Goal: Task Accomplishment & Management: Use online tool/utility

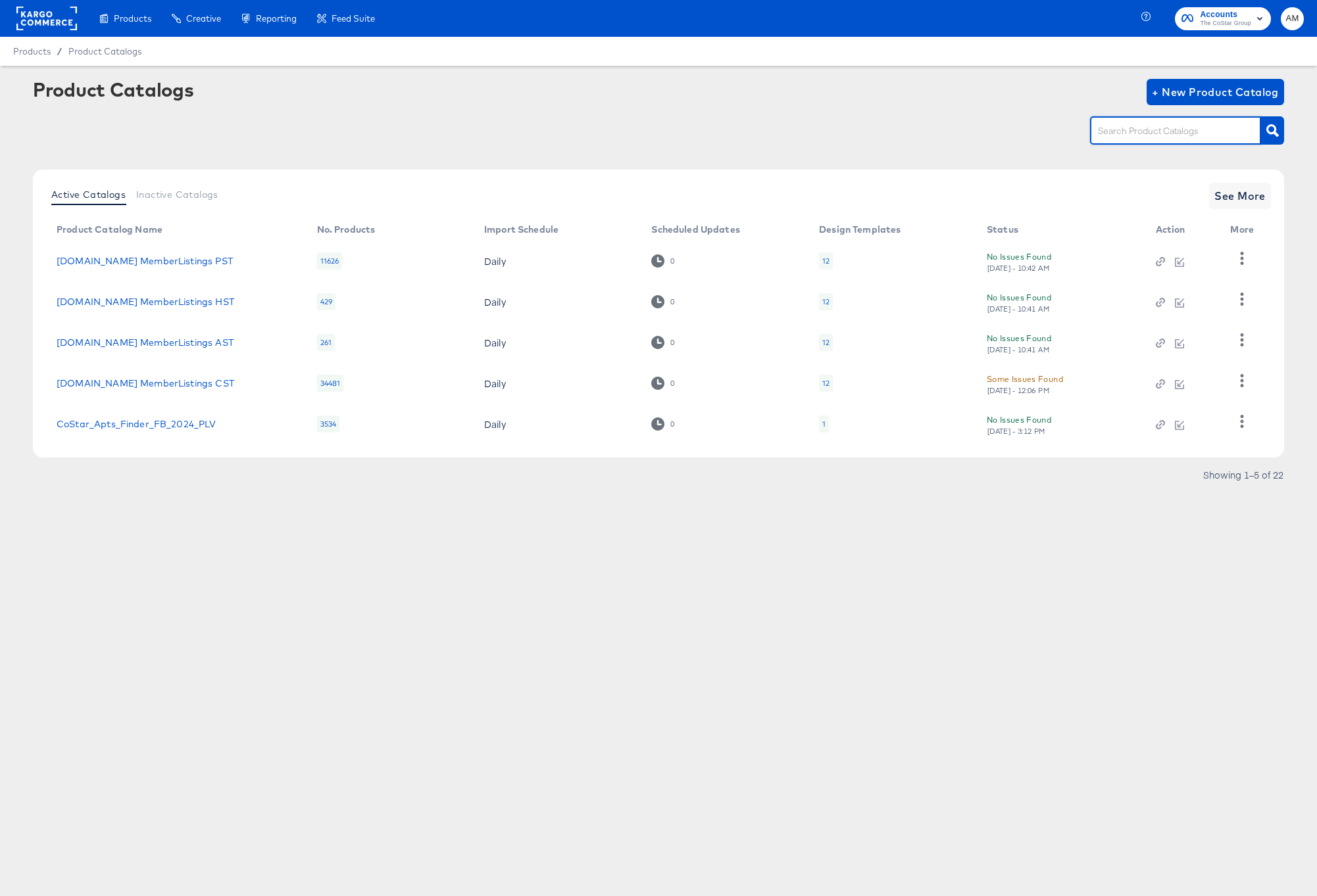
click at [1116, 133] on input "text" at bounding box center [1165, 131] width 140 height 15
type input "EST"
click at [1274, 131] on icon "button" at bounding box center [1272, 131] width 13 height 13
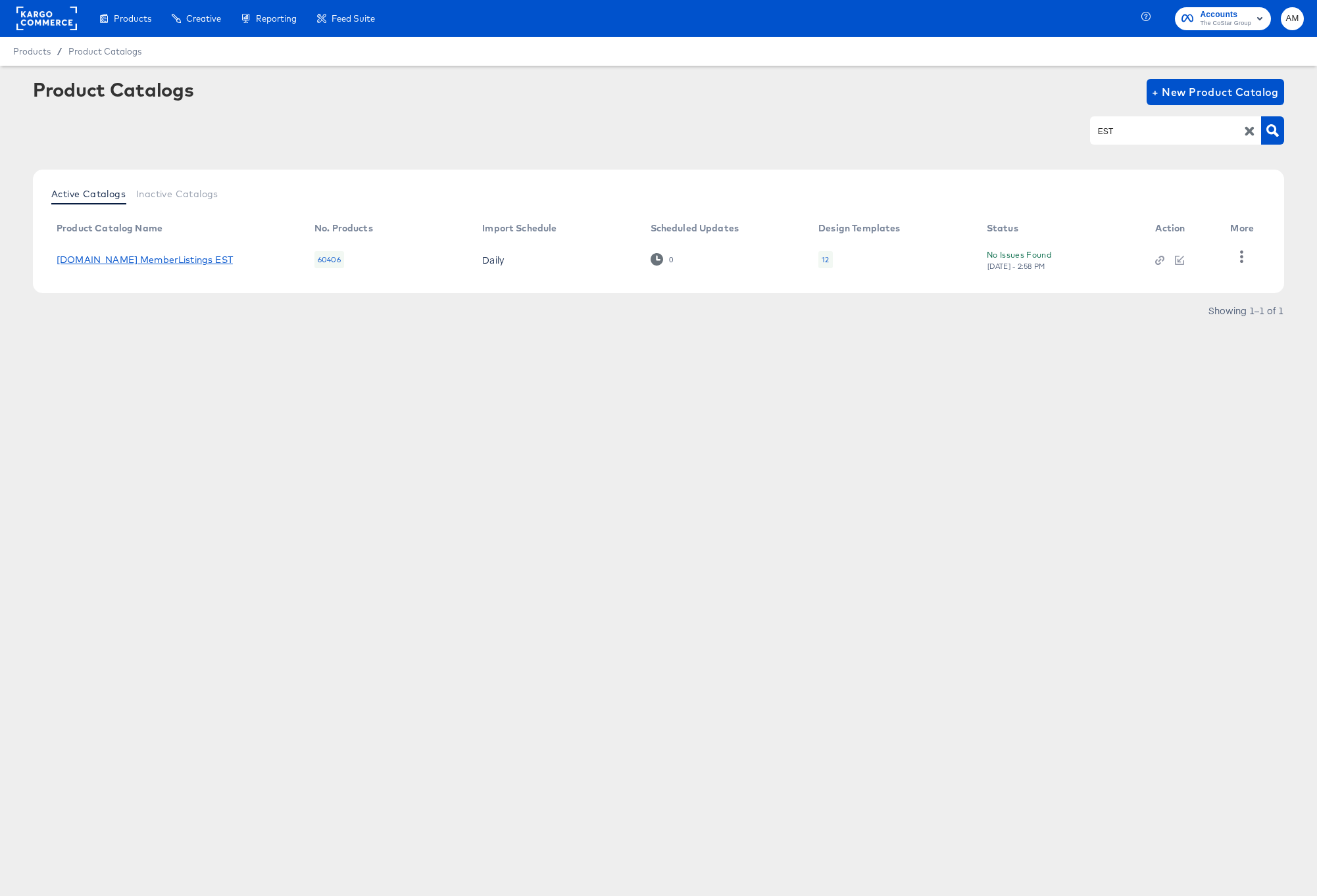
click at [182, 258] on link "[DOMAIN_NAME] MemberListings EST" at bounding box center [144, 260] width 176 height 11
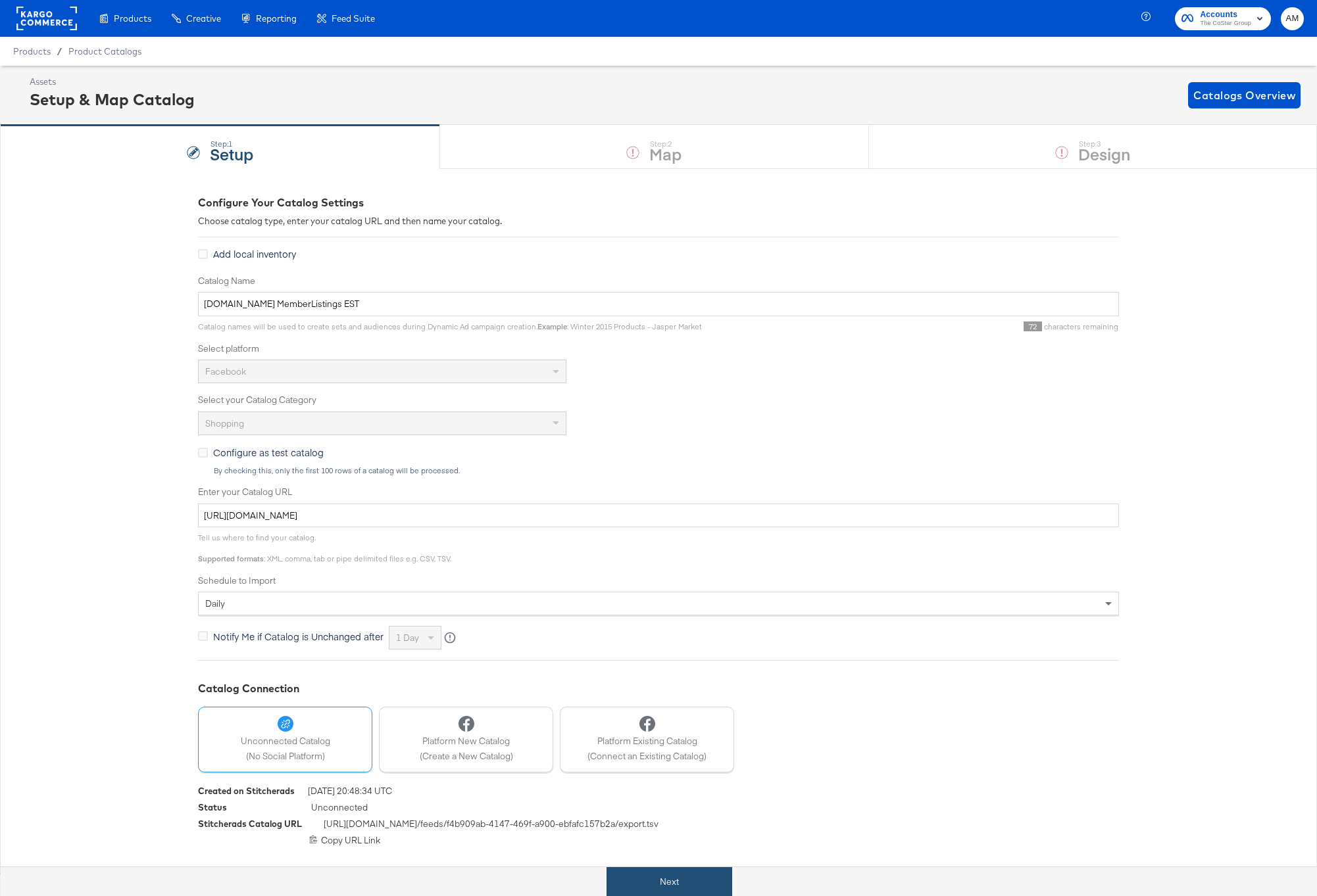
click at [694, 884] on button "Next" at bounding box center [669, 882] width 126 height 30
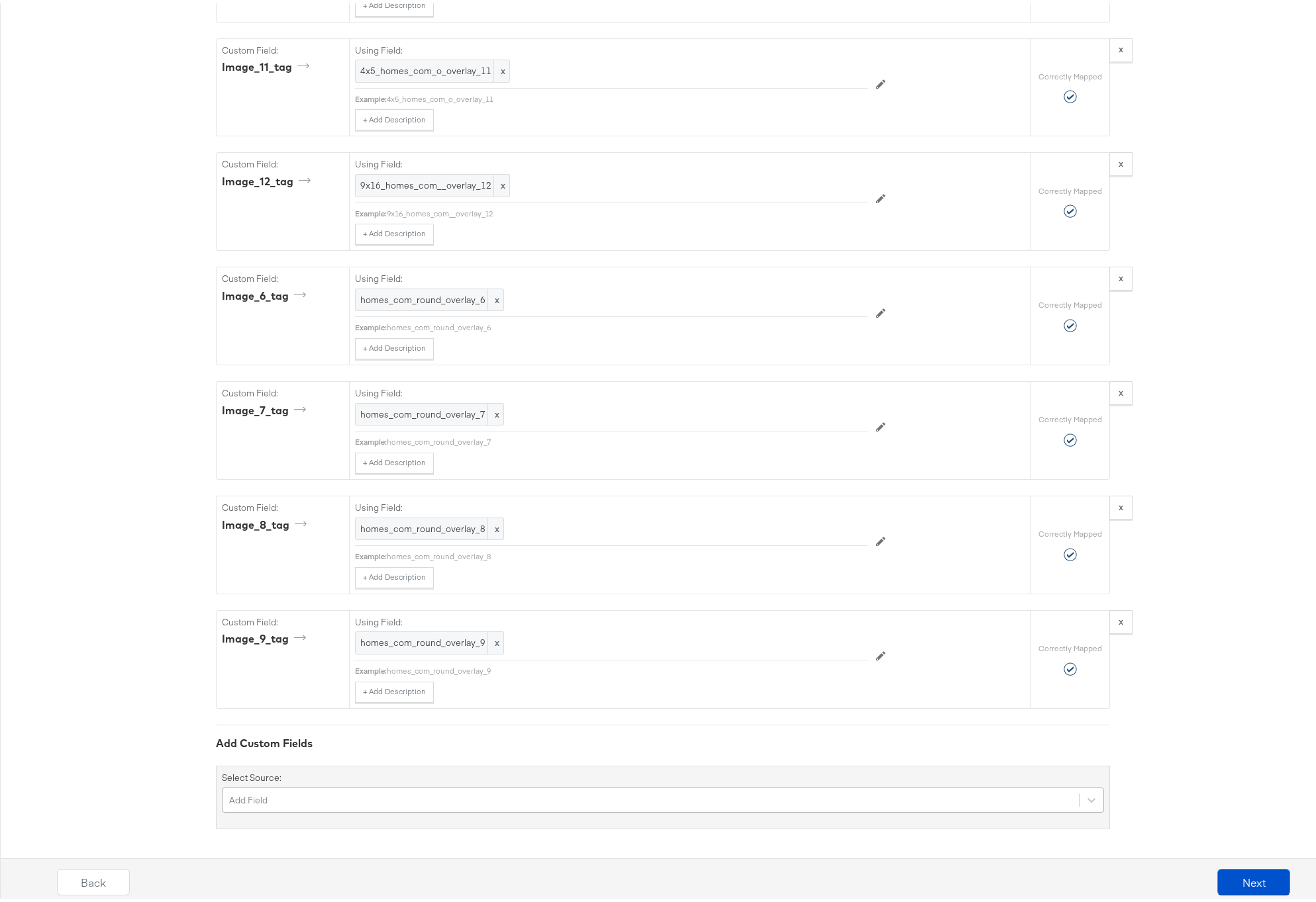
click at [279, 799] on div "Add Field" at bounding box center [663, 797] width 882 height 25
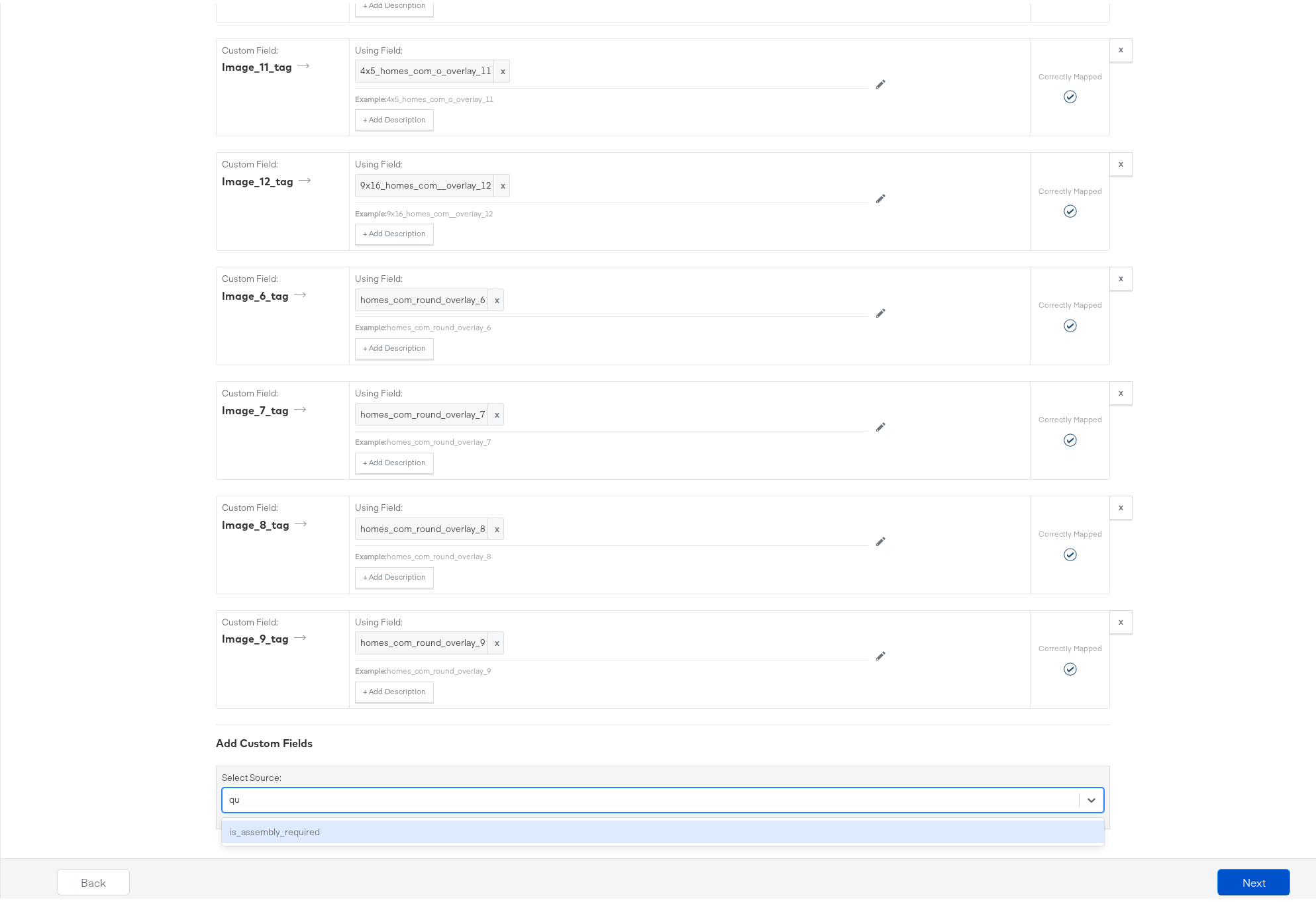
type input "q"
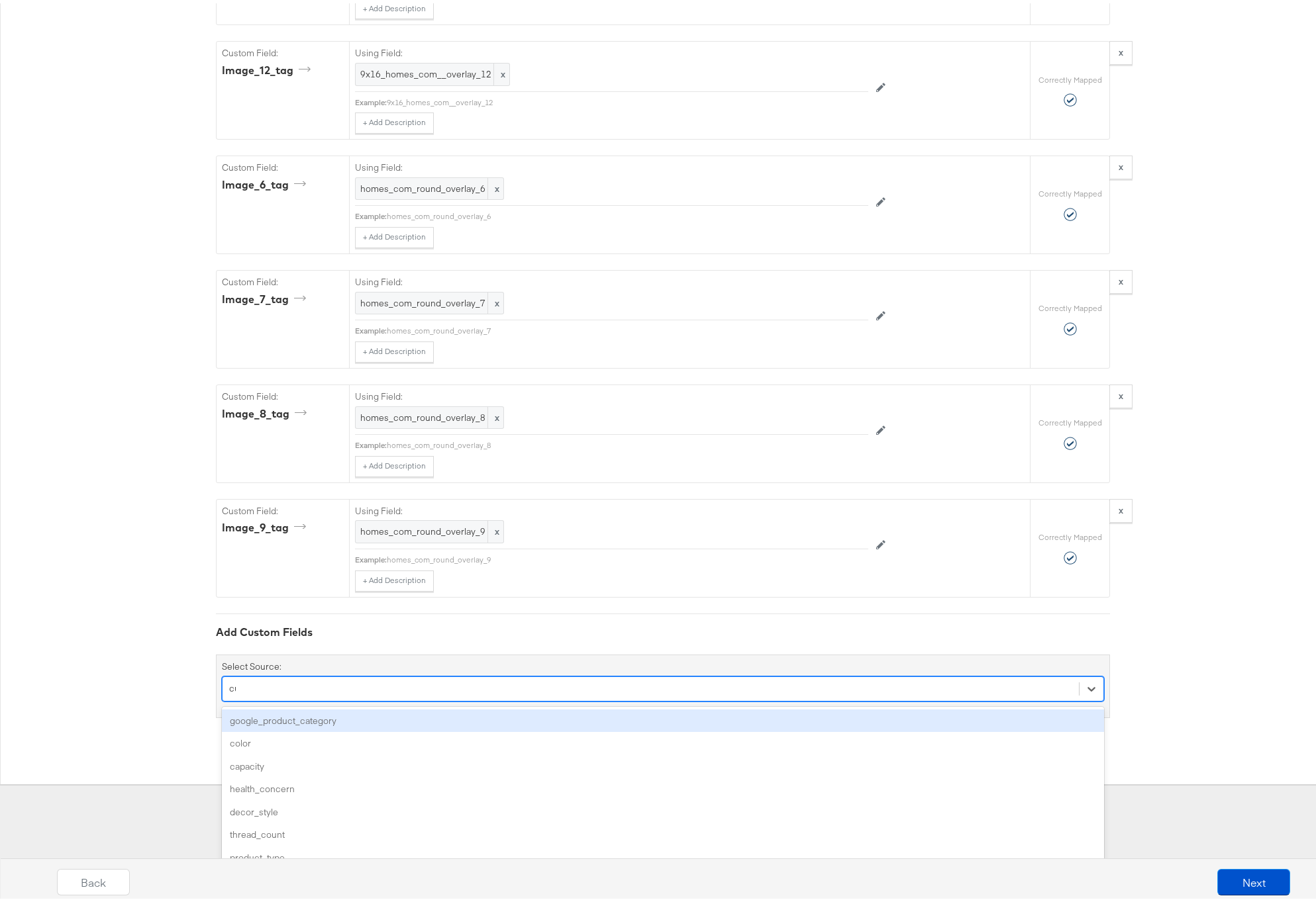
scroll to position [3745, 0]
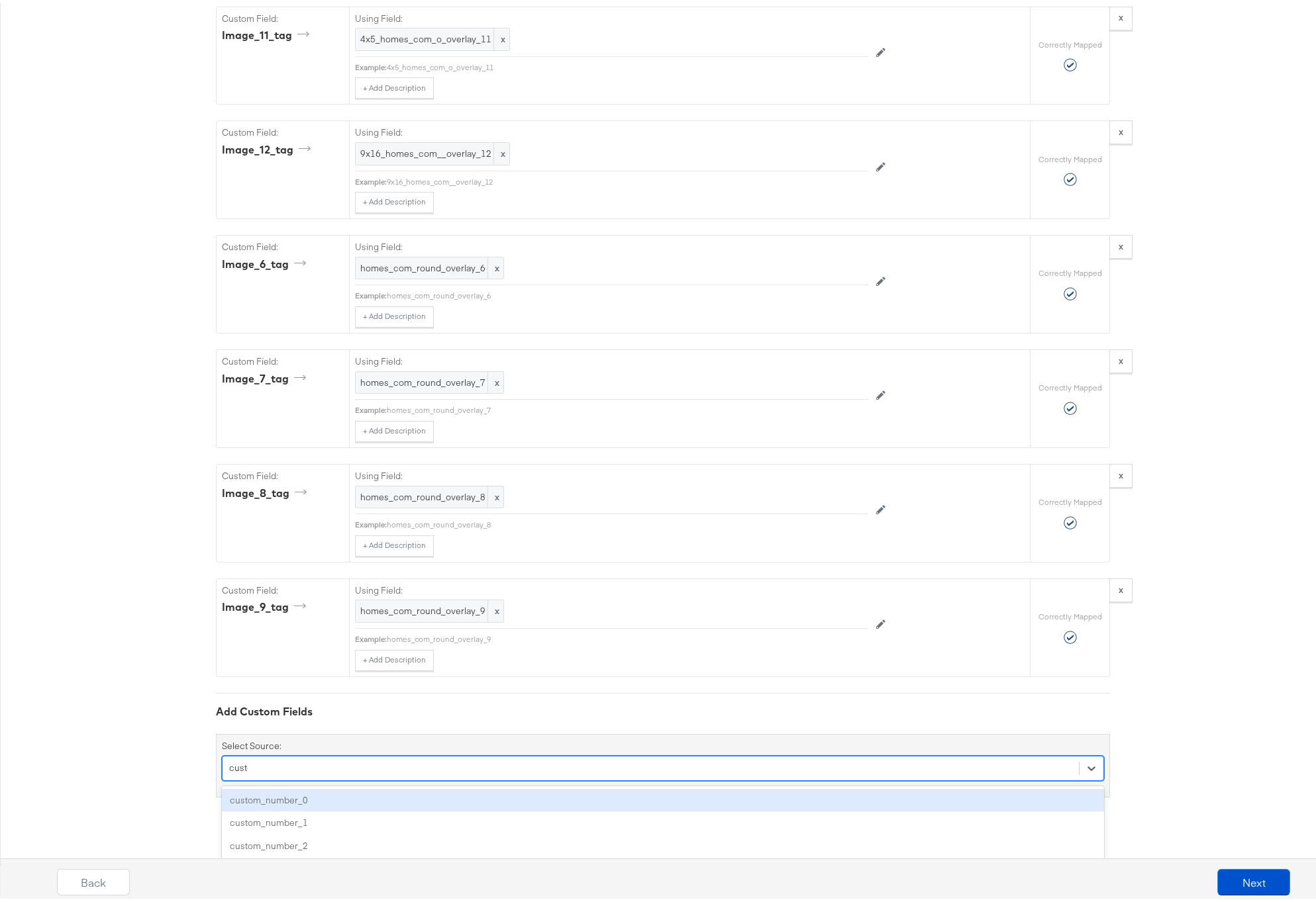
type input "custom"
click at [299, 798] on div "custom_number_0" at bounding box center [663, 797] width 882 height 23
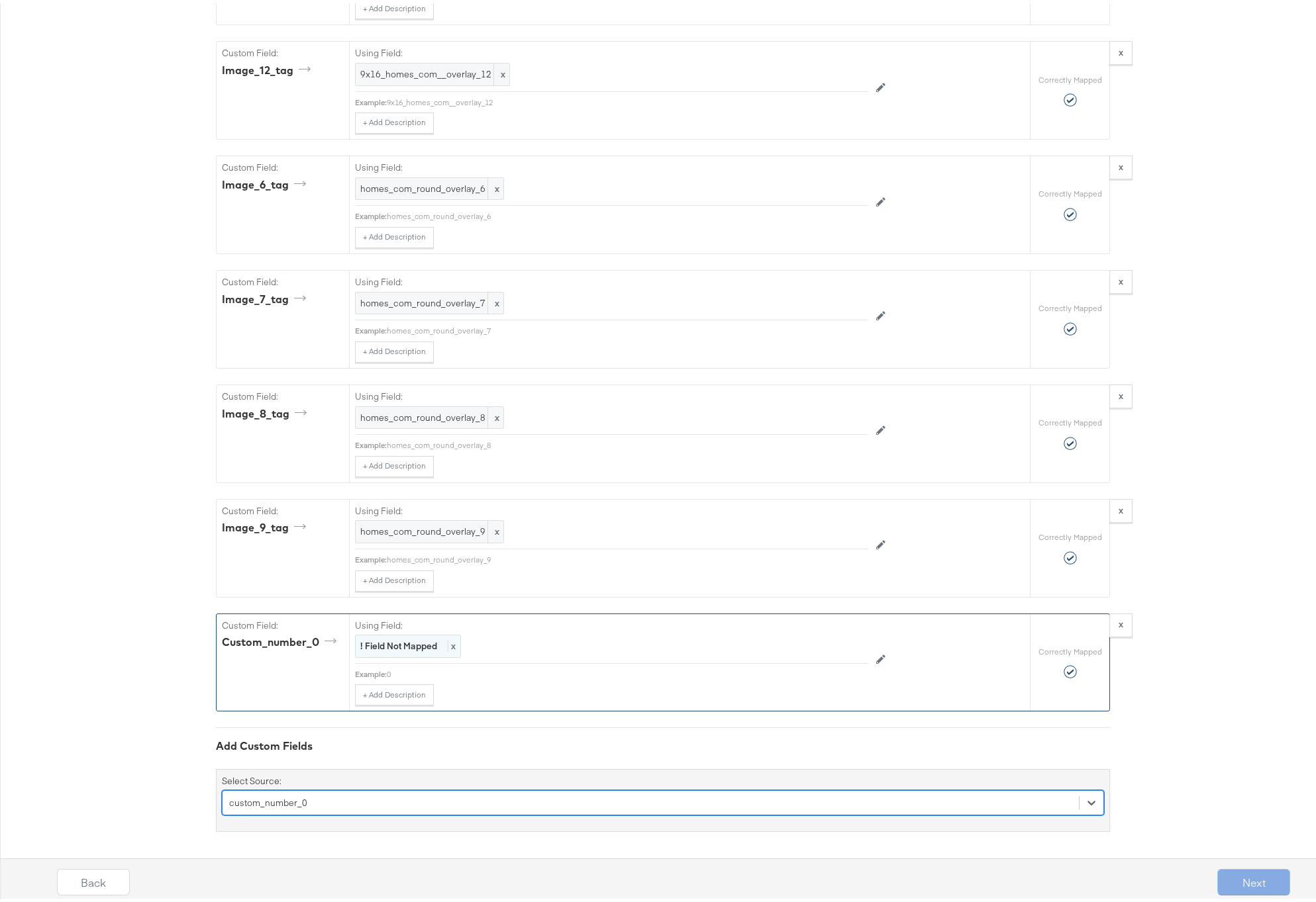
click at [398, 635] on div "! Field Not Mapped x" at bounding box center [408, 643] width 106 height 23
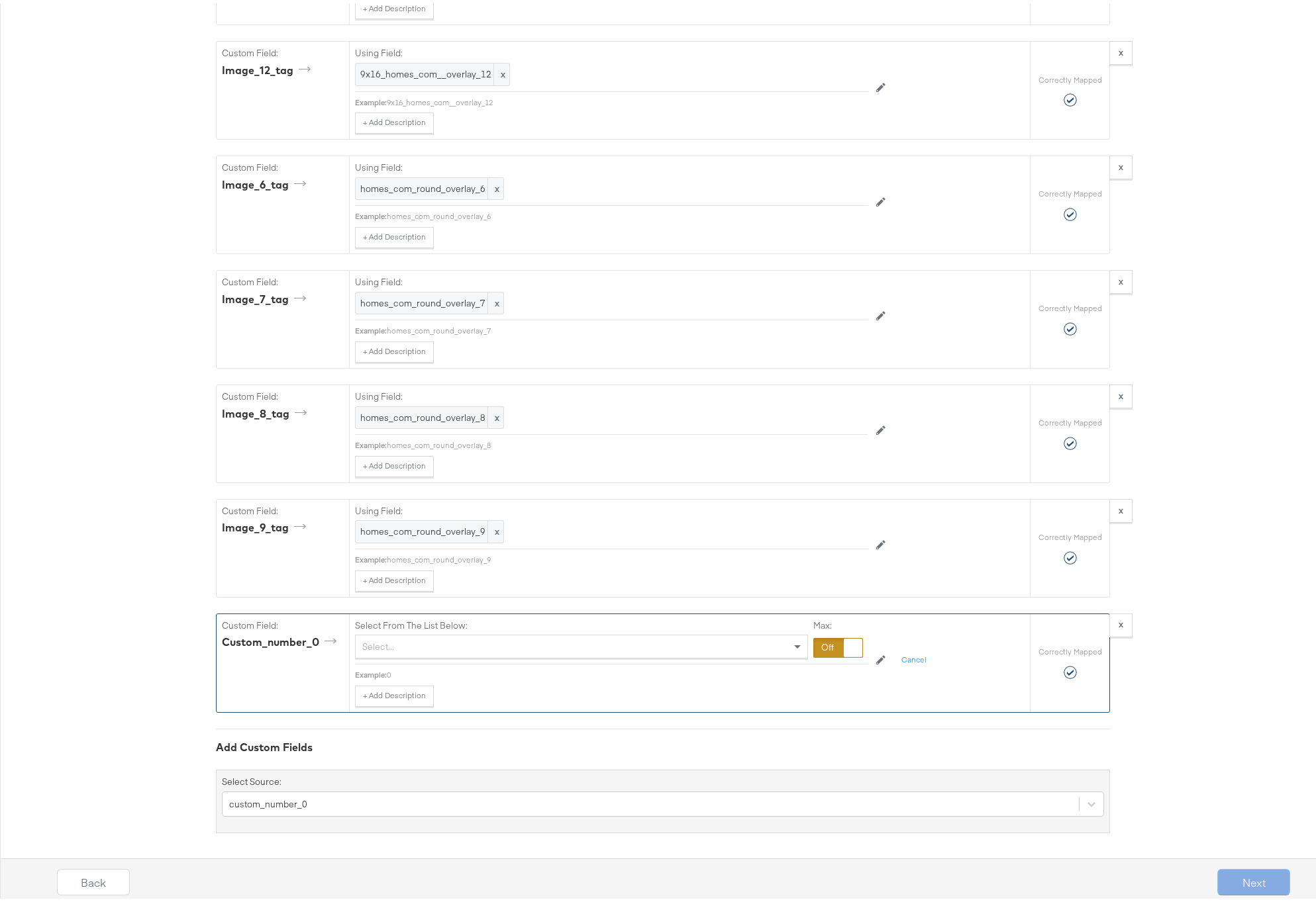
click at [394, 643] on div "Select..." at bounding box center [581, 644] width 452 height 23
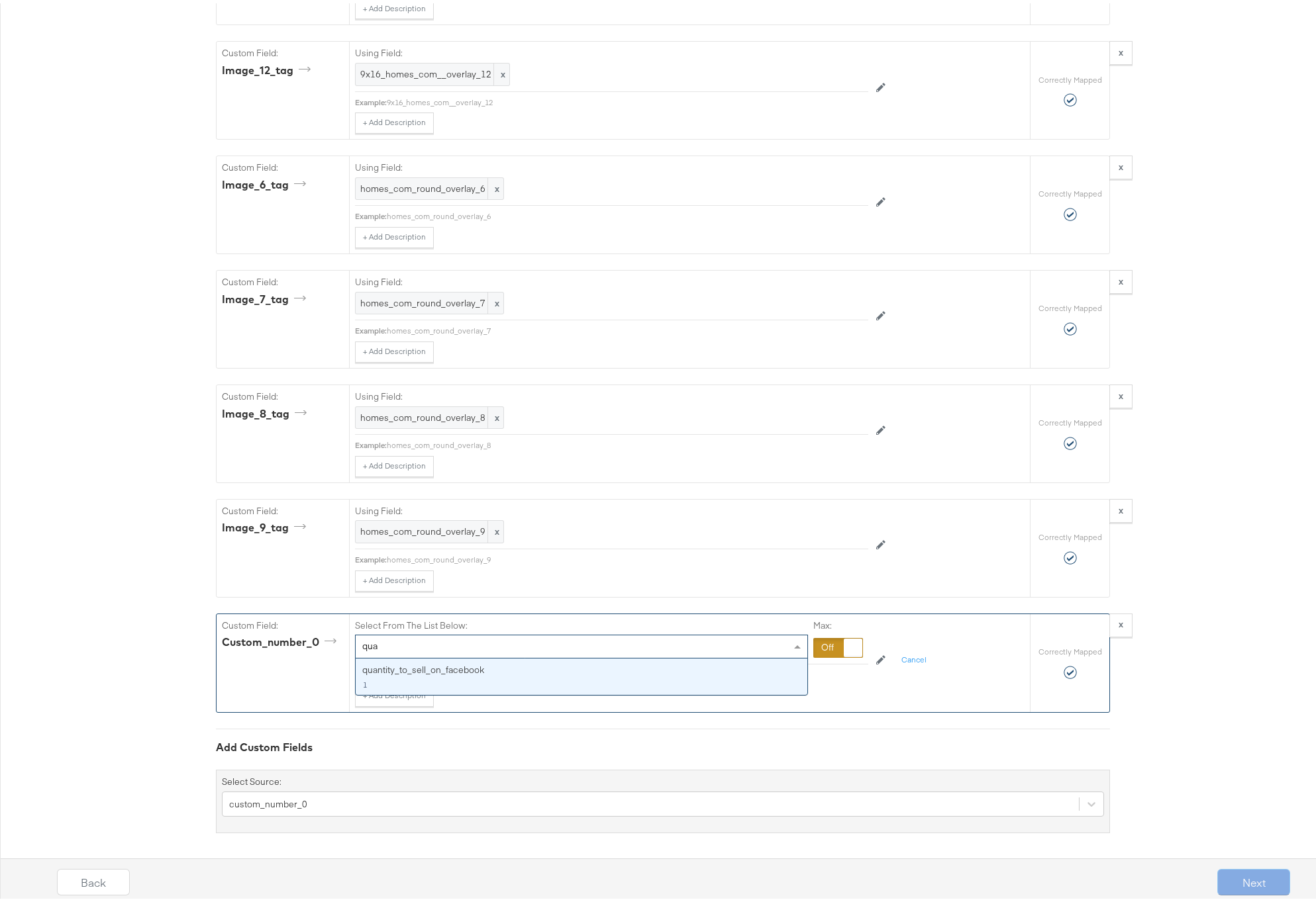
type input "quan"
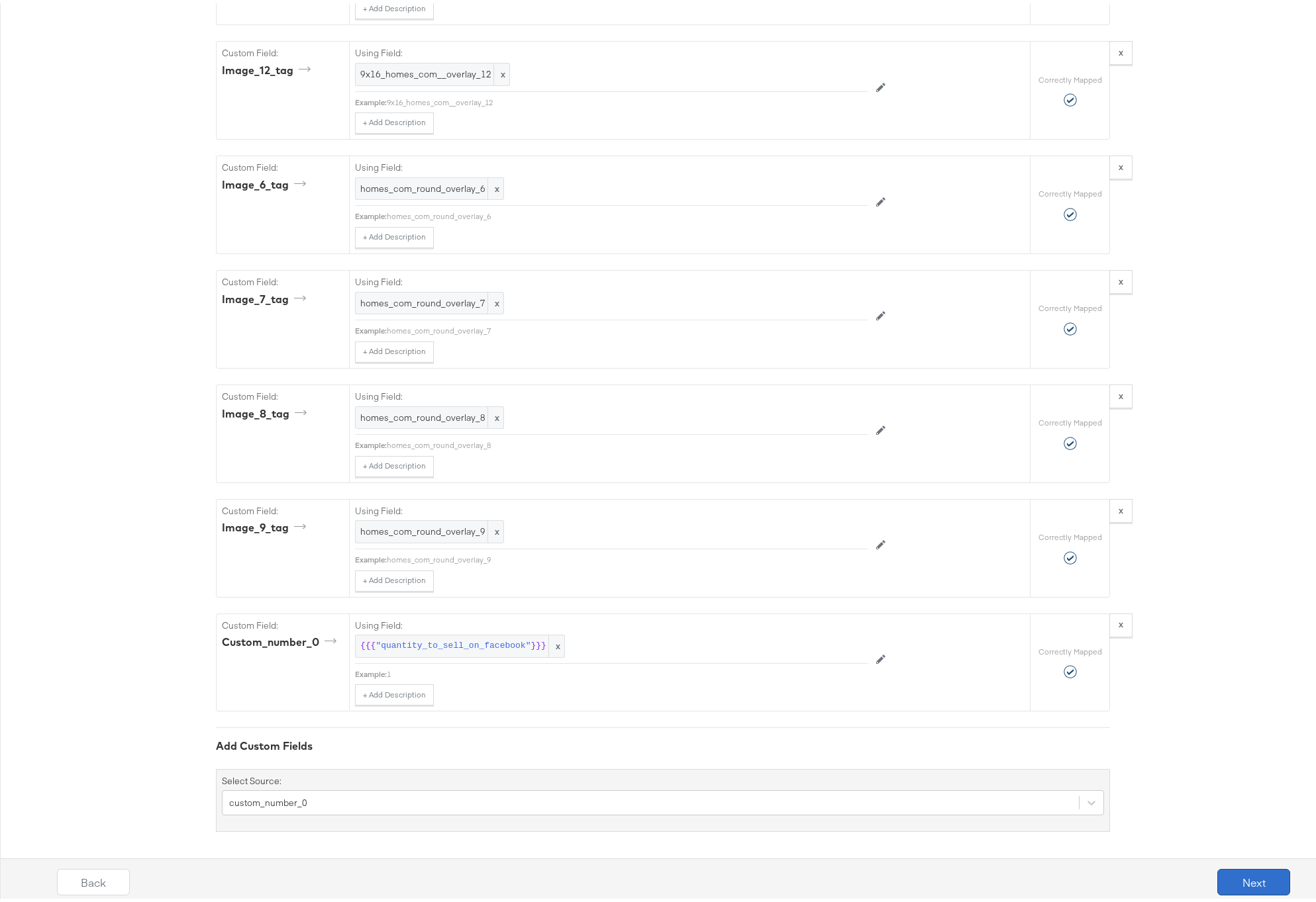
click at [1237, 885] on button "Next" at bounding box center [1253, 879] width 73 height 27
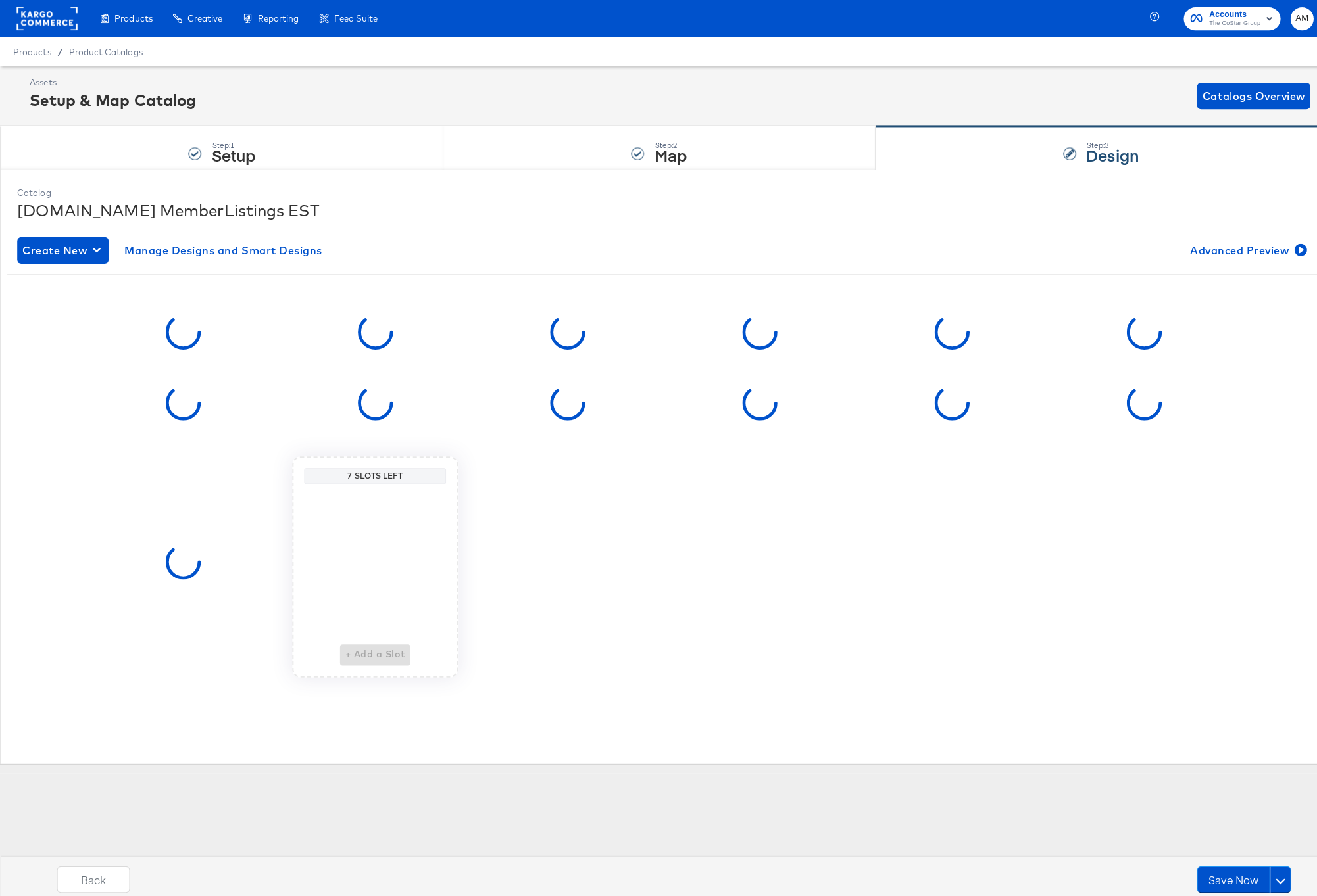
scroll to position [0, 0]
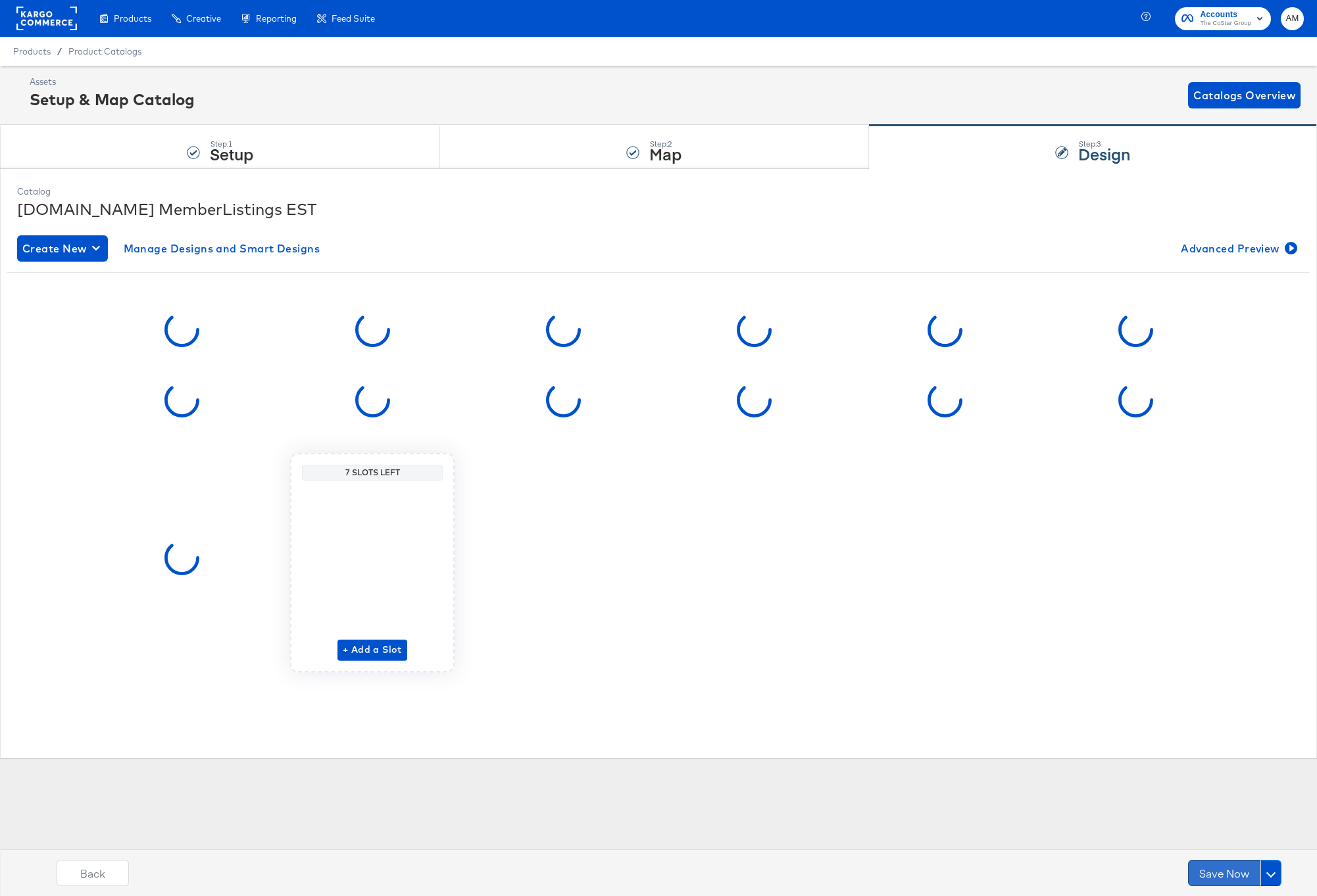
click at [1221, 876] on button "Save Now" at bounding box center [1224, 873] width 72 height 27
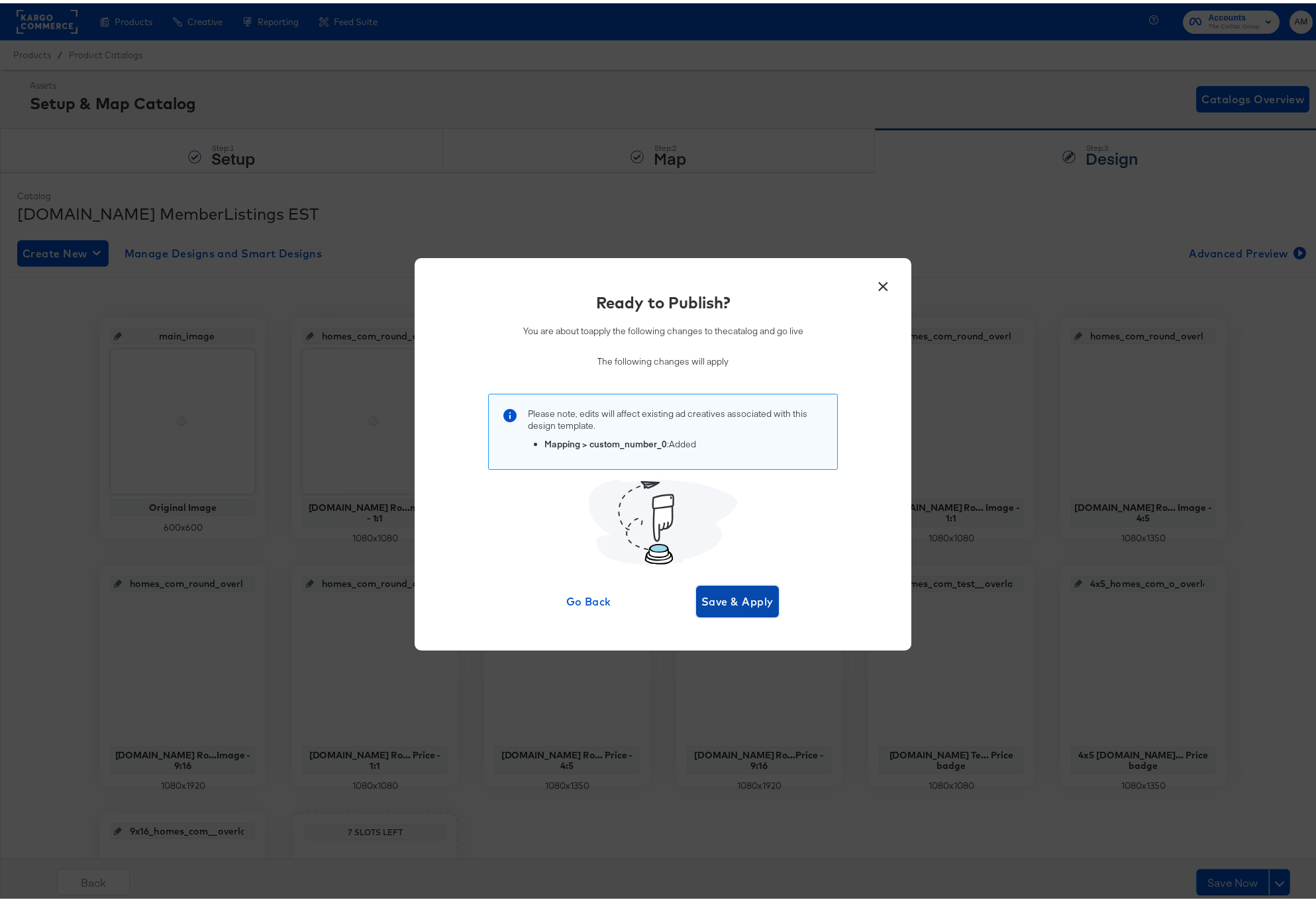
click at [740, 602] on span "Save & Apply" at bounding box center [737, 598] width 72 height 19
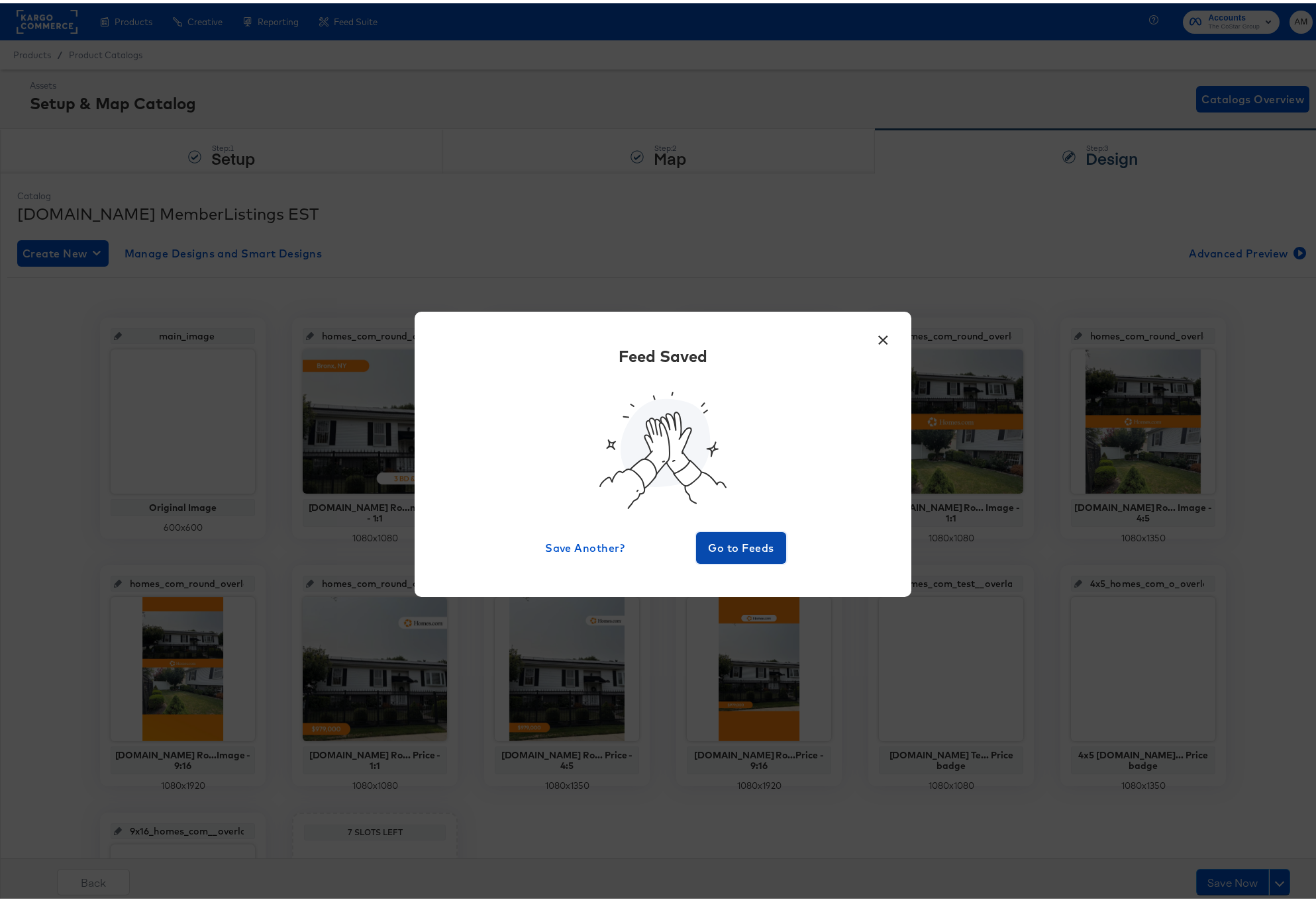
click at [732, 543] on span "Go to Feeds" at bounding box center [741, 545] width 79 height 19
